Goal: Task Accomplishment & Management: Manage account settings

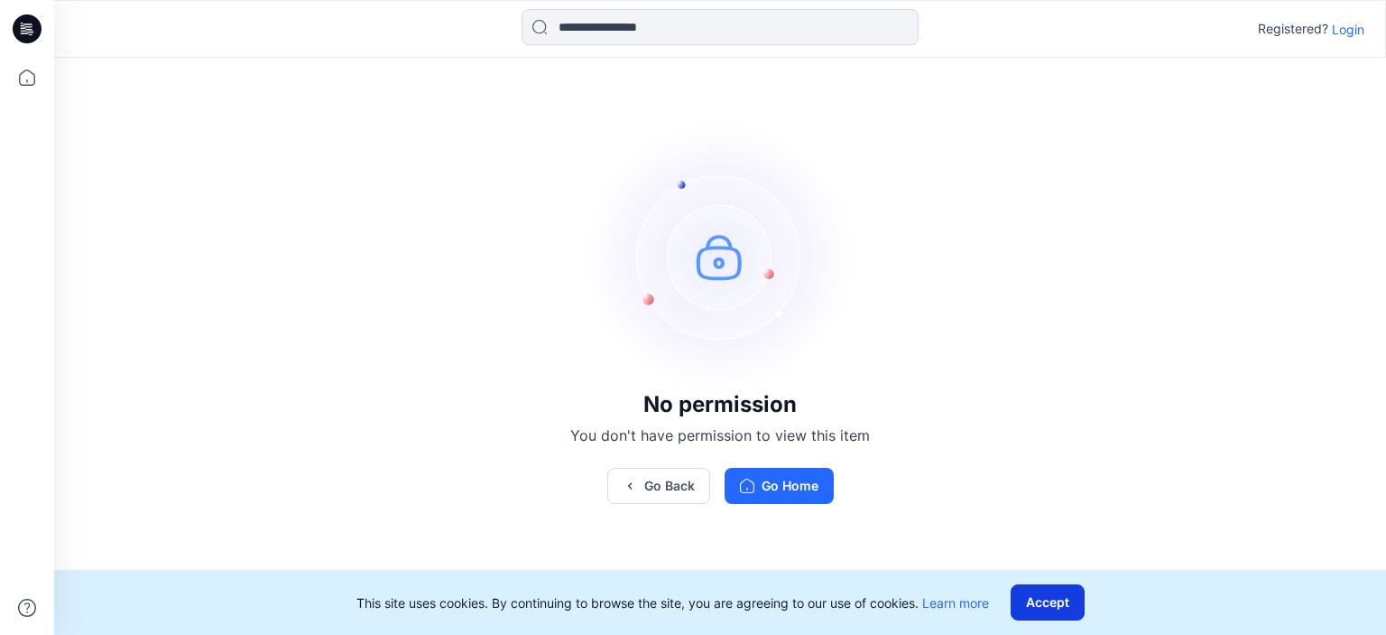
click at [1035, 595] on button "Accept" at bounding box center [1048, 602] width 74 height 36
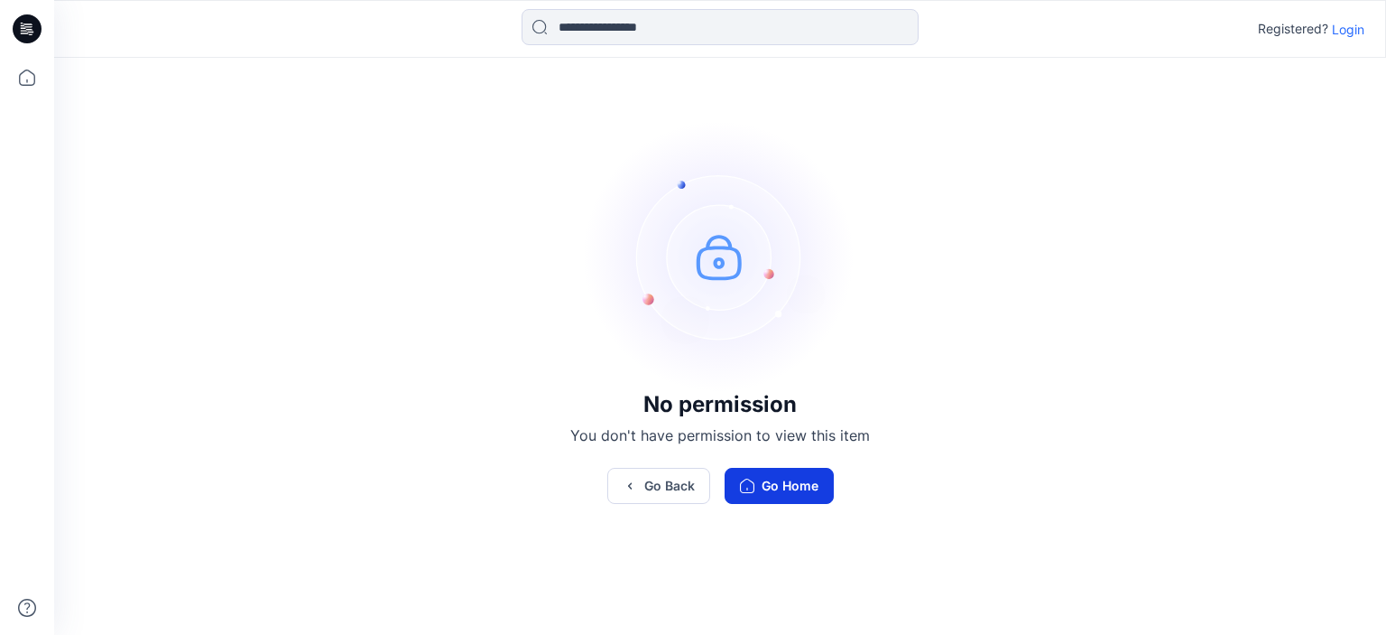
click at [815, 494] on button "Go Home" at bounding box center [779, 486] width 109 height 36
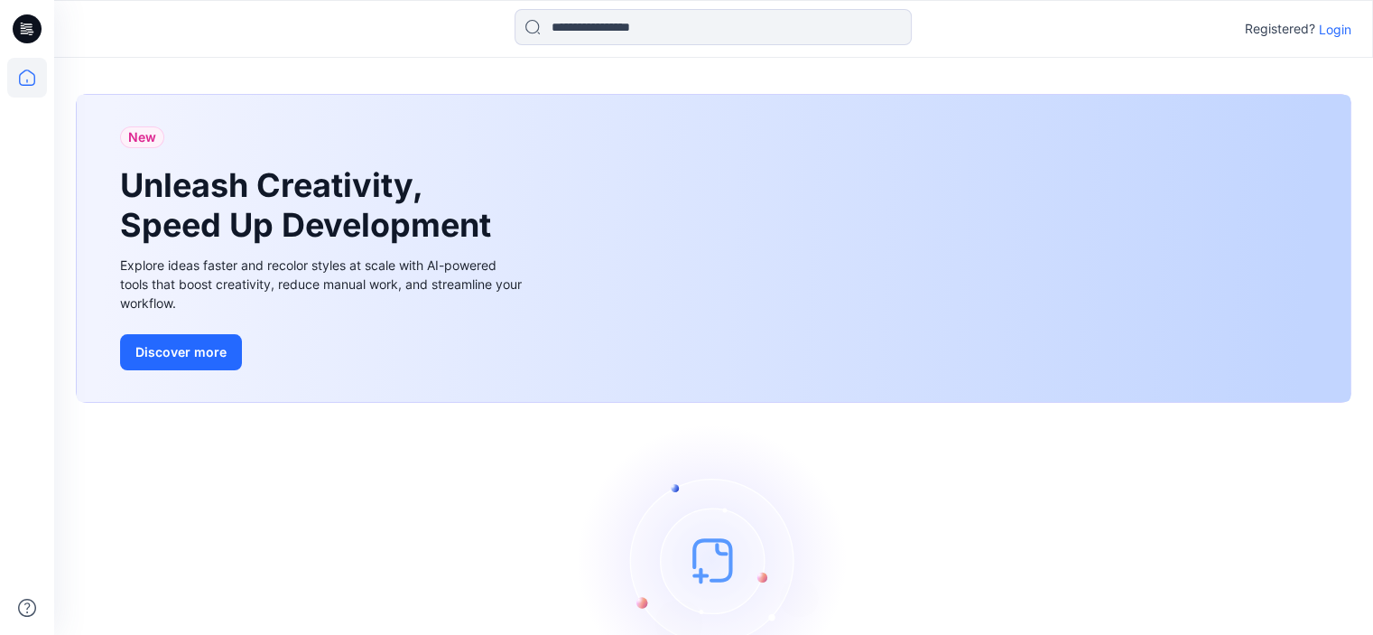
click at [1065, 233] on div "New Unleash Creativity, Speed Up Development Explore ideas faster and recolor s…" at bounding box center [714, 248] width 1274 height 307
click at [30, 81] on icon at bounding box center [27, 78] width 40 height 40
click at [25, 73] on icon at bounding box center [27, 78] width 40 height 40
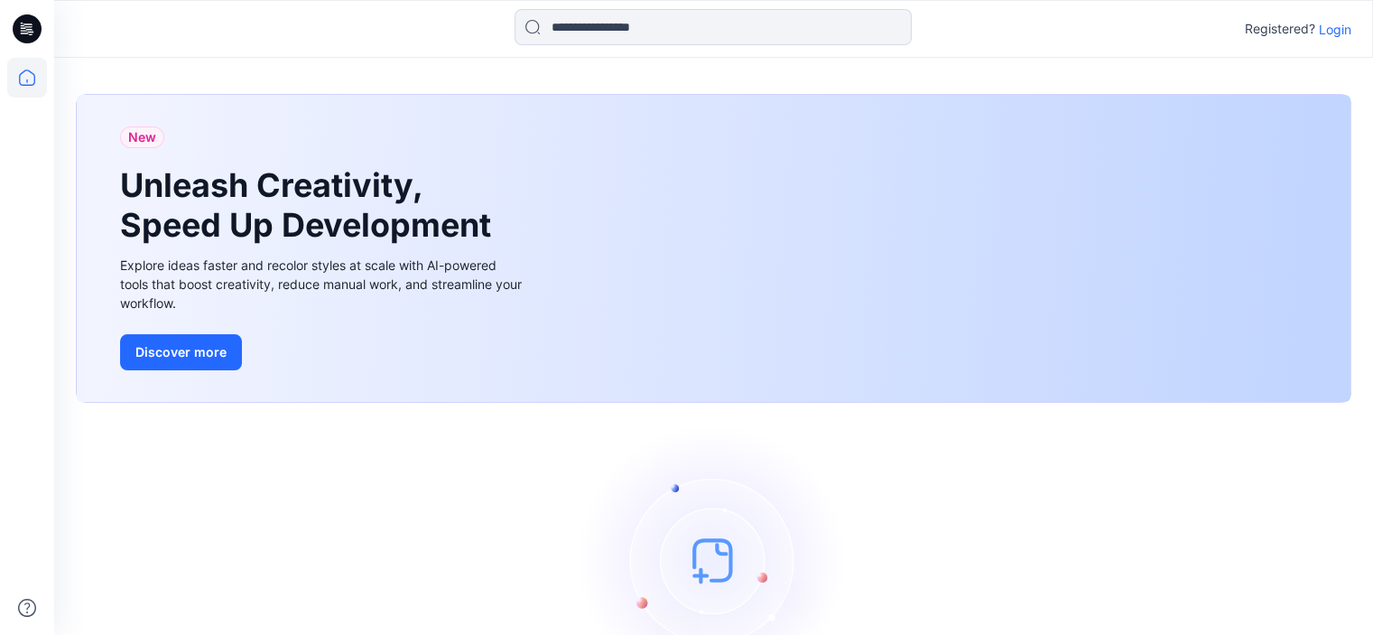
click at [1327, 28] on p "Login" at bounding box center [1335, 29] width 32 height 19
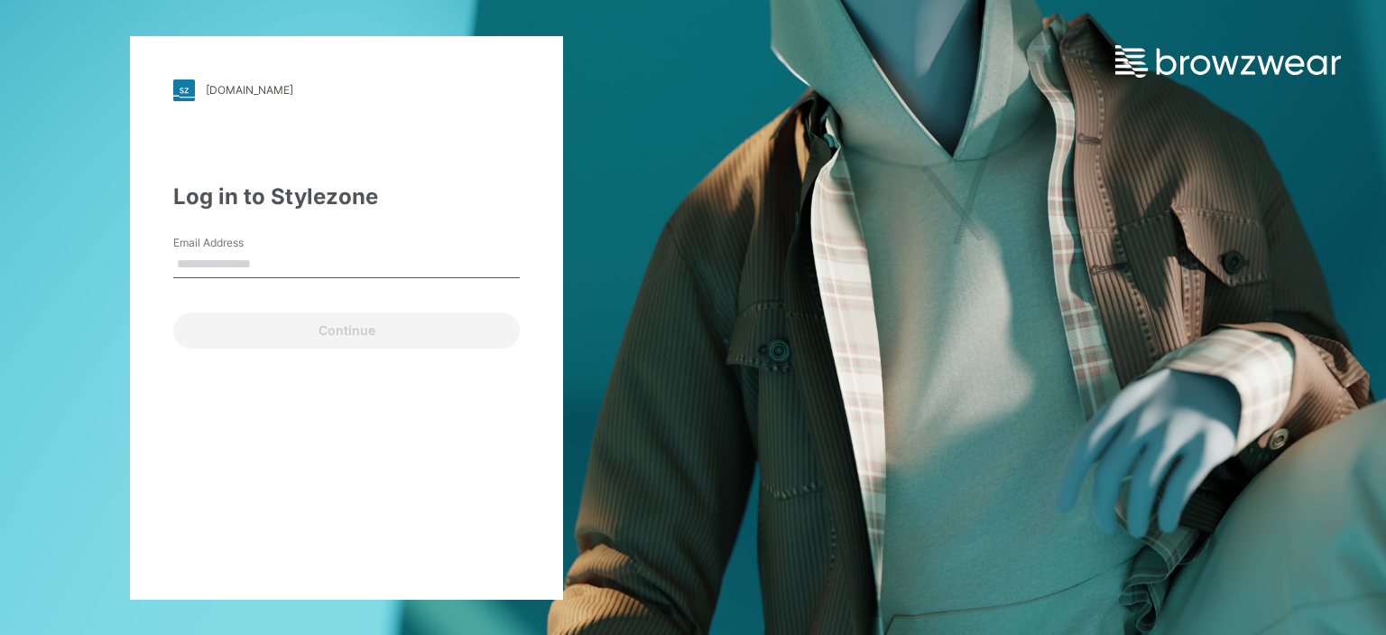
type input "**********"
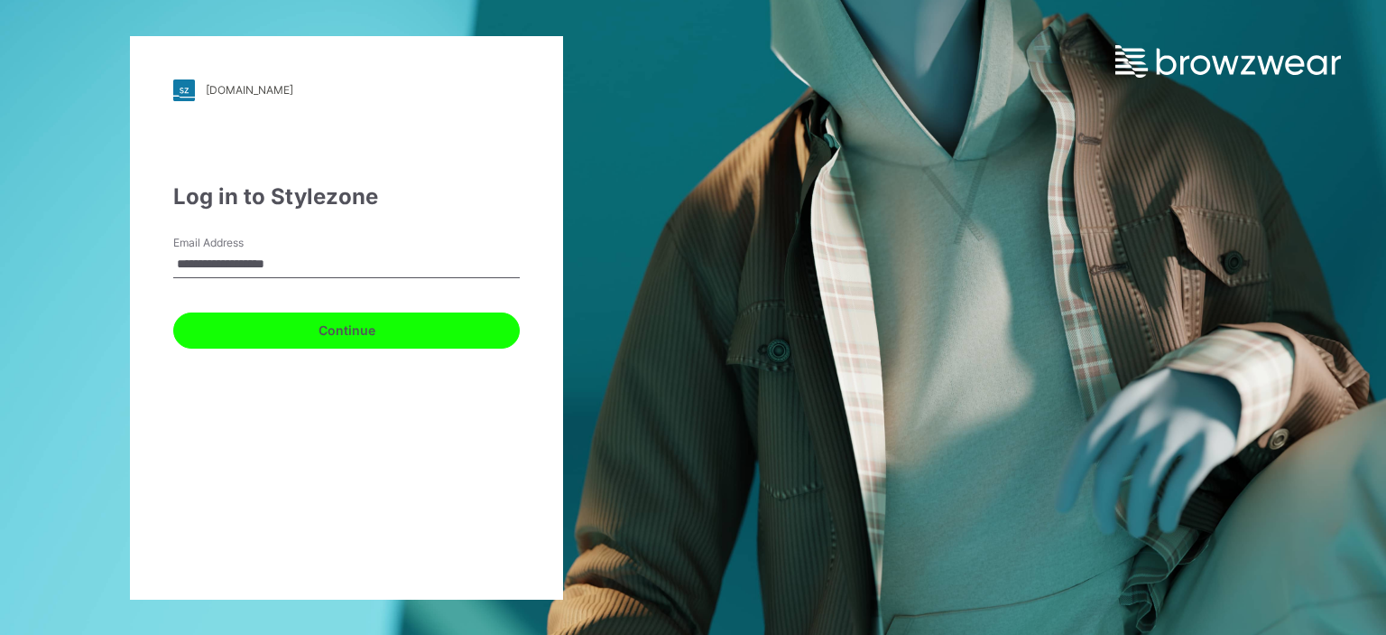
click at [432, 338] on button "Continue" at bounding box center [346, 330] width 347 height 36
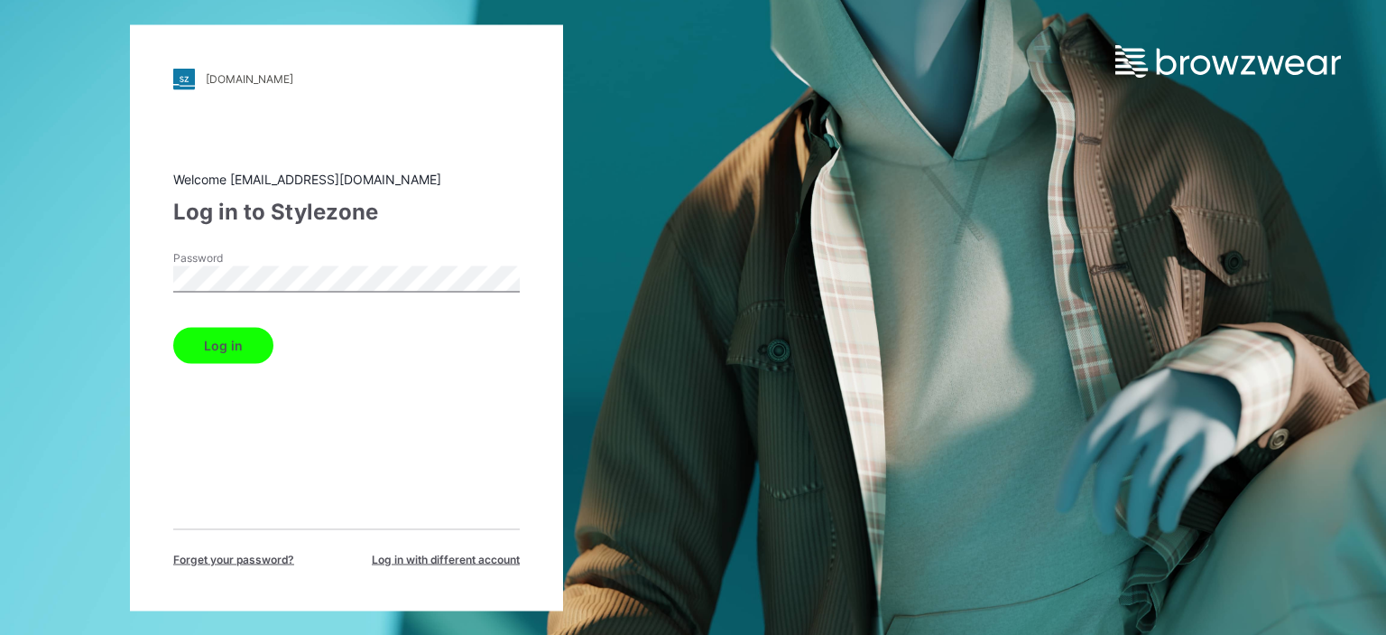
click at [246, 345] on button "Log in" at bounding box center [223, 345] width 100 height 36
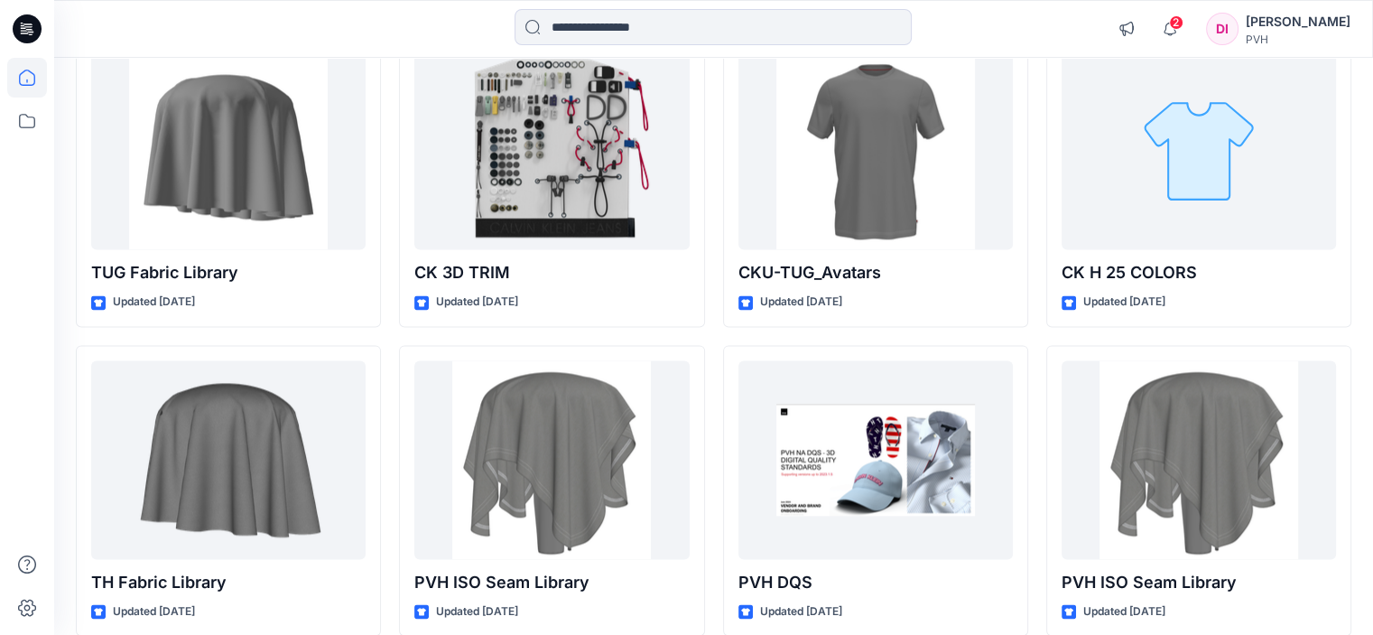
scroll to position [2466, 0]
